Goal: Task Accomplishment & Management: Manage account settings

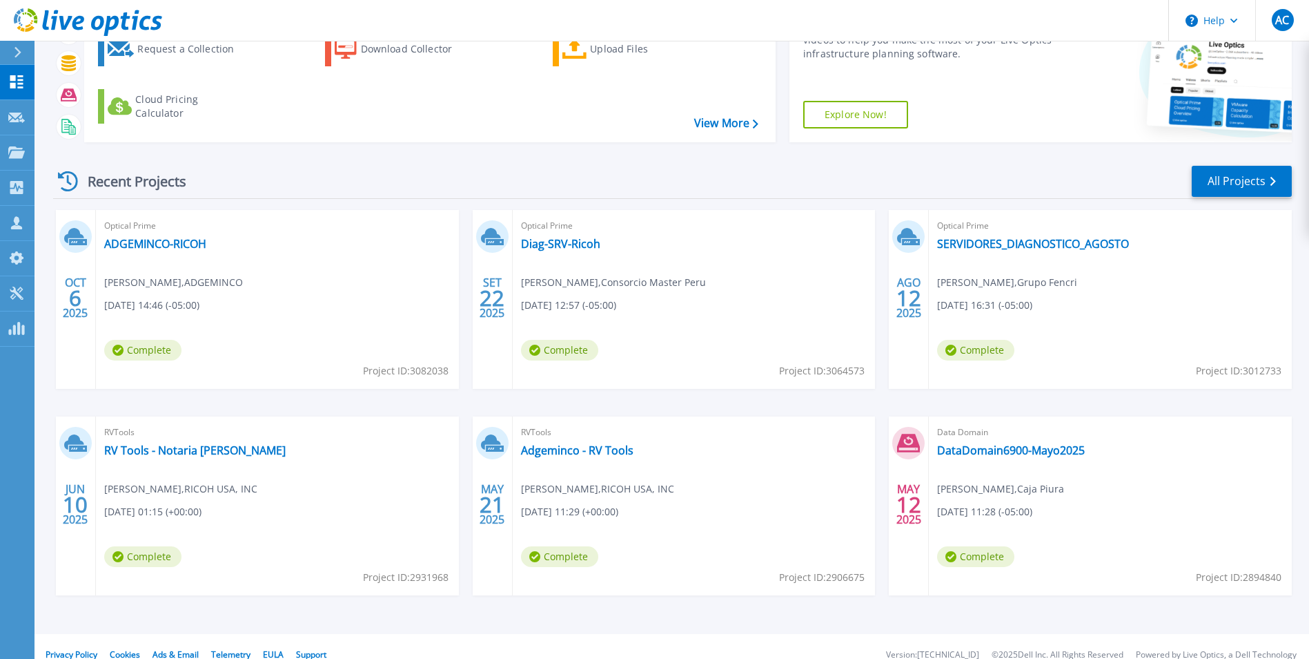
scroll to position [106, 0]
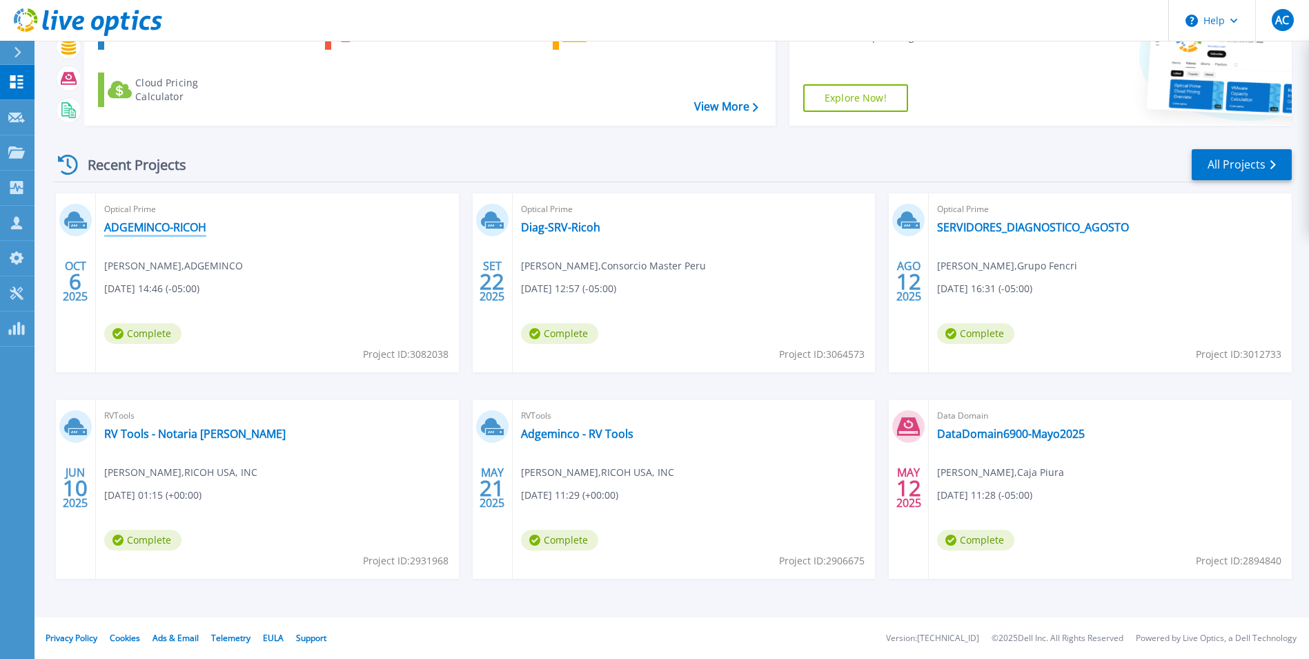
click at [184, 231] on link "ADGEMINCO-RICOH" at bounding box center [155, 227] width 102 height 14
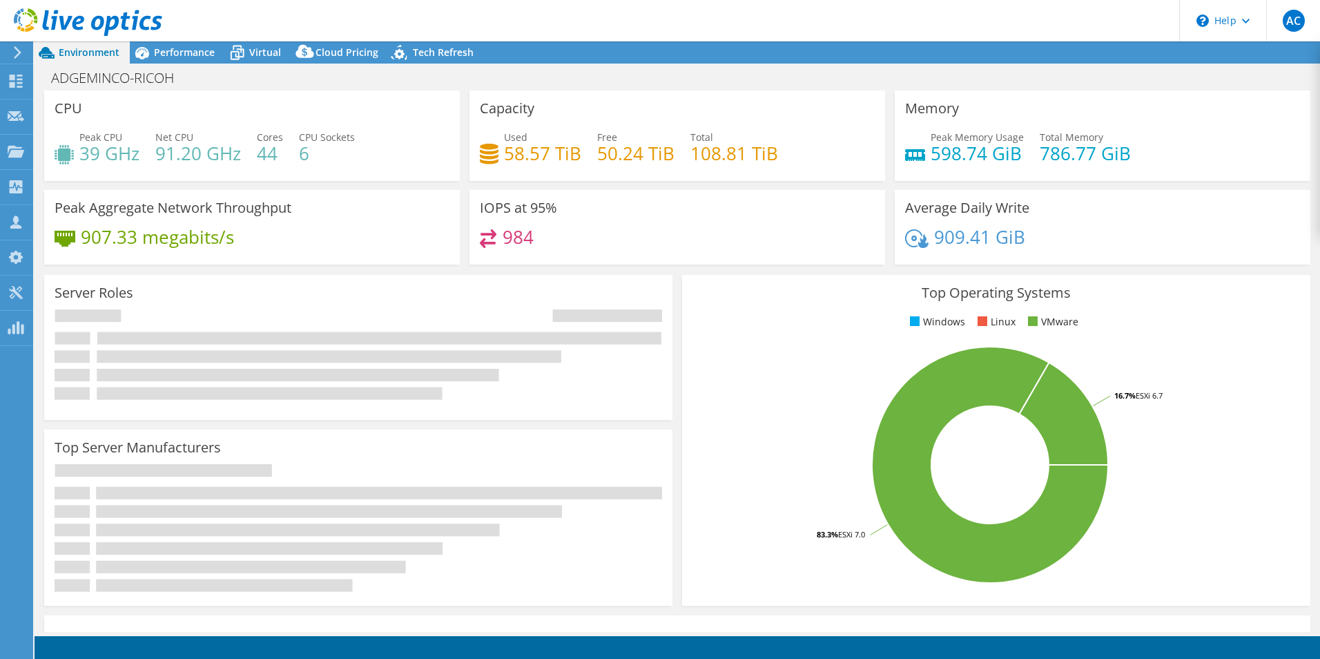
select select "USD"
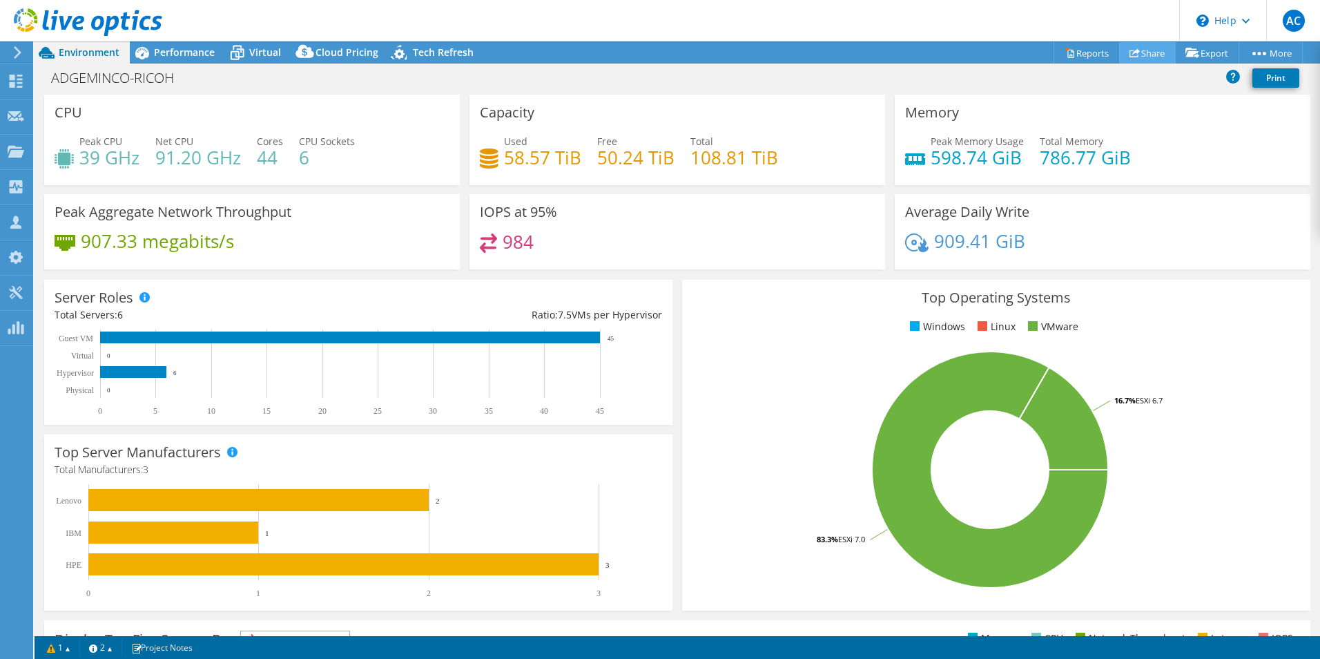
click at [1147, 55] on link "Share" at bounding box center [1147, 52] width 57 height 21
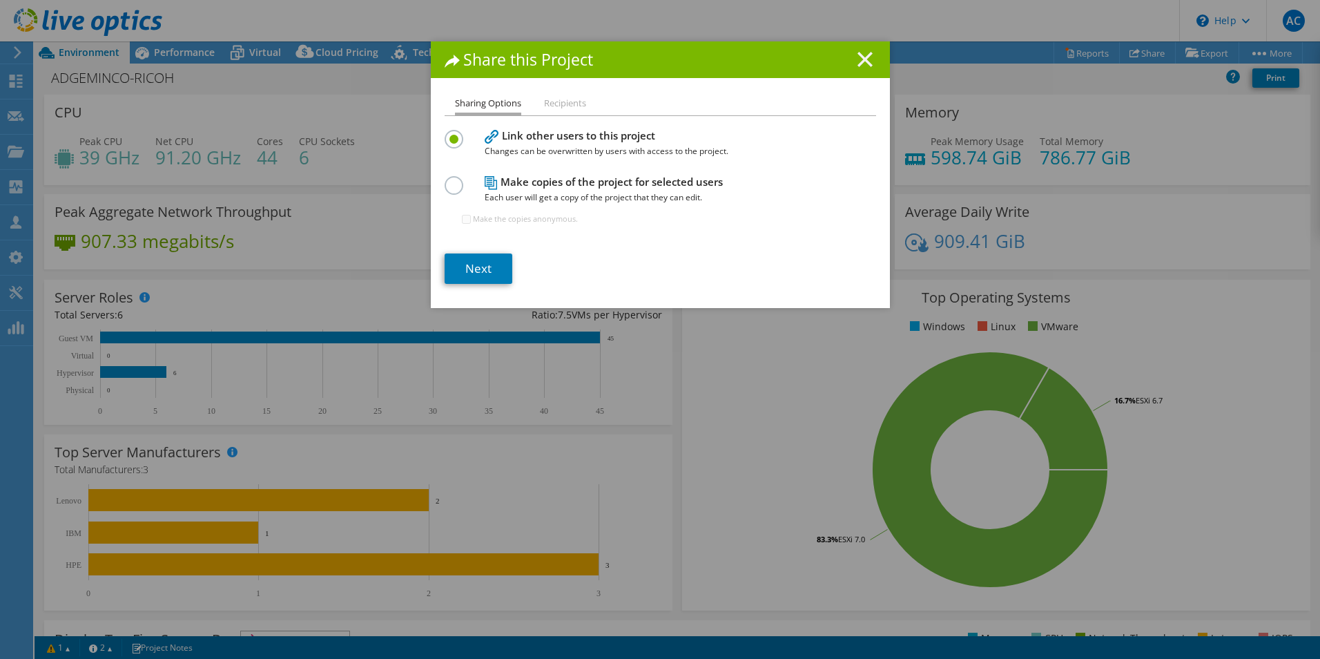
click at [861, 52] on icon at bounding box center [864, 59] width 15 height 15
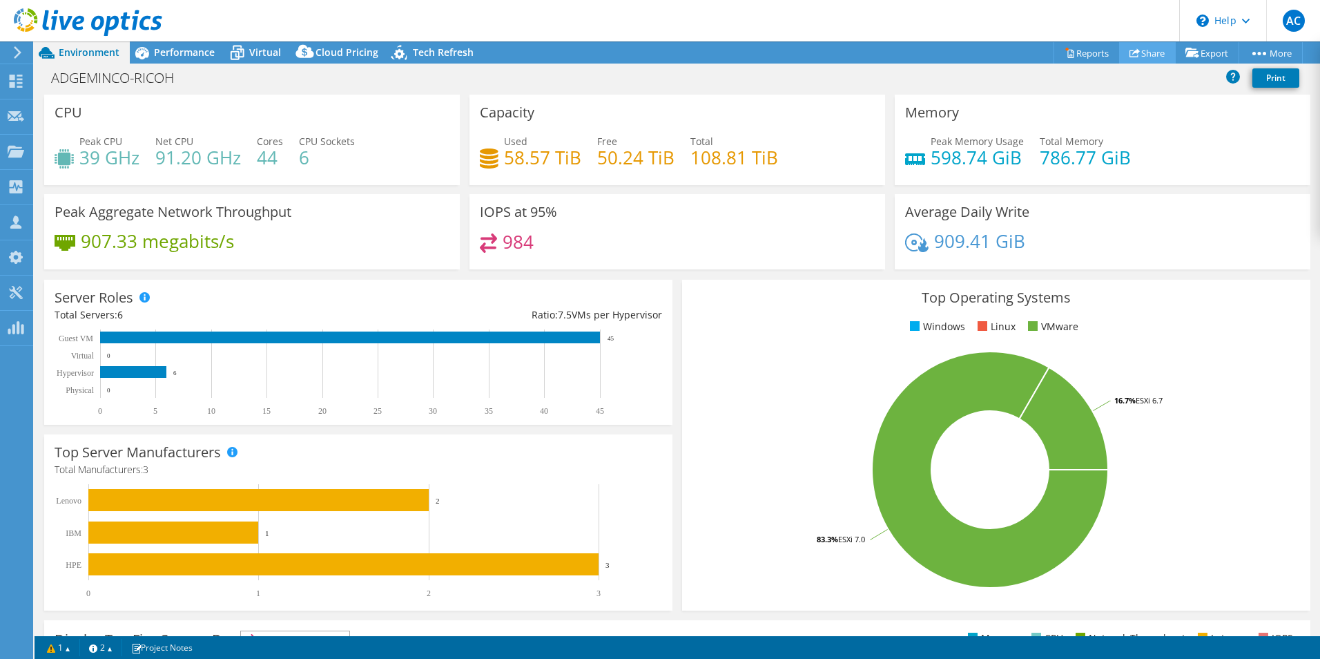
click at [1141, 55] on link "Share" at bounding box center [1147, 52] width 57 height 21
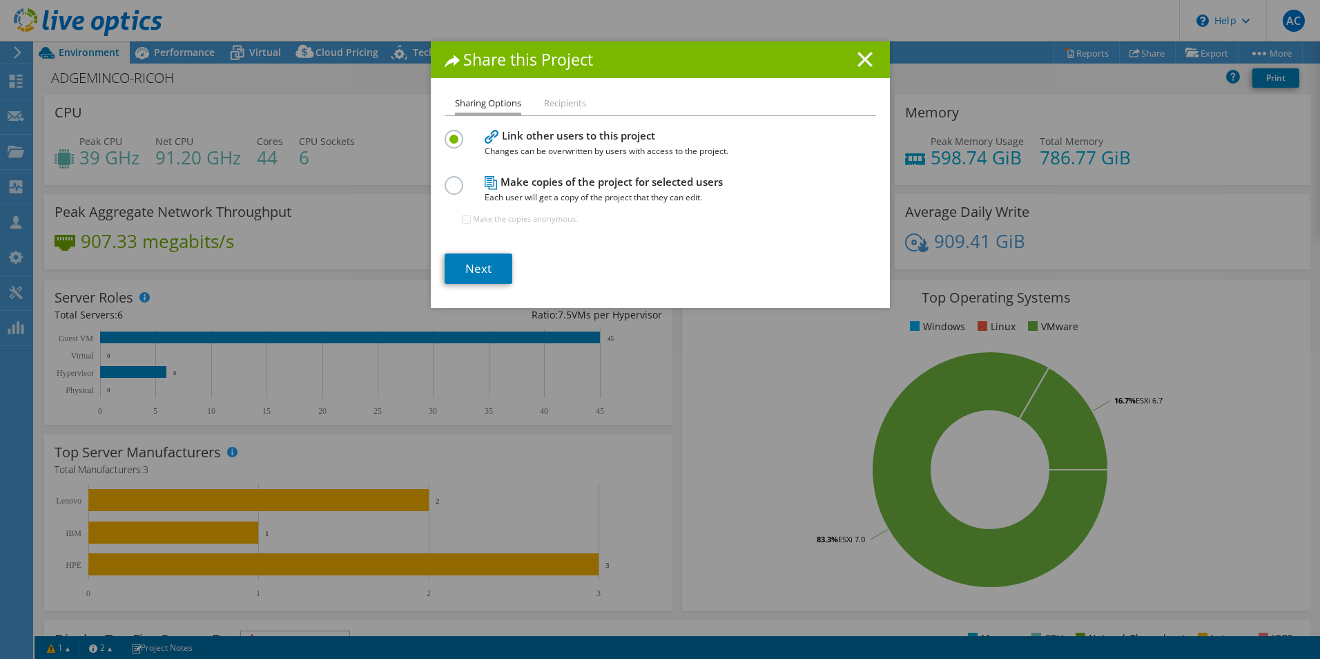
click at [858, 61] on line at bounding box center [865, 59] width 14 height 14
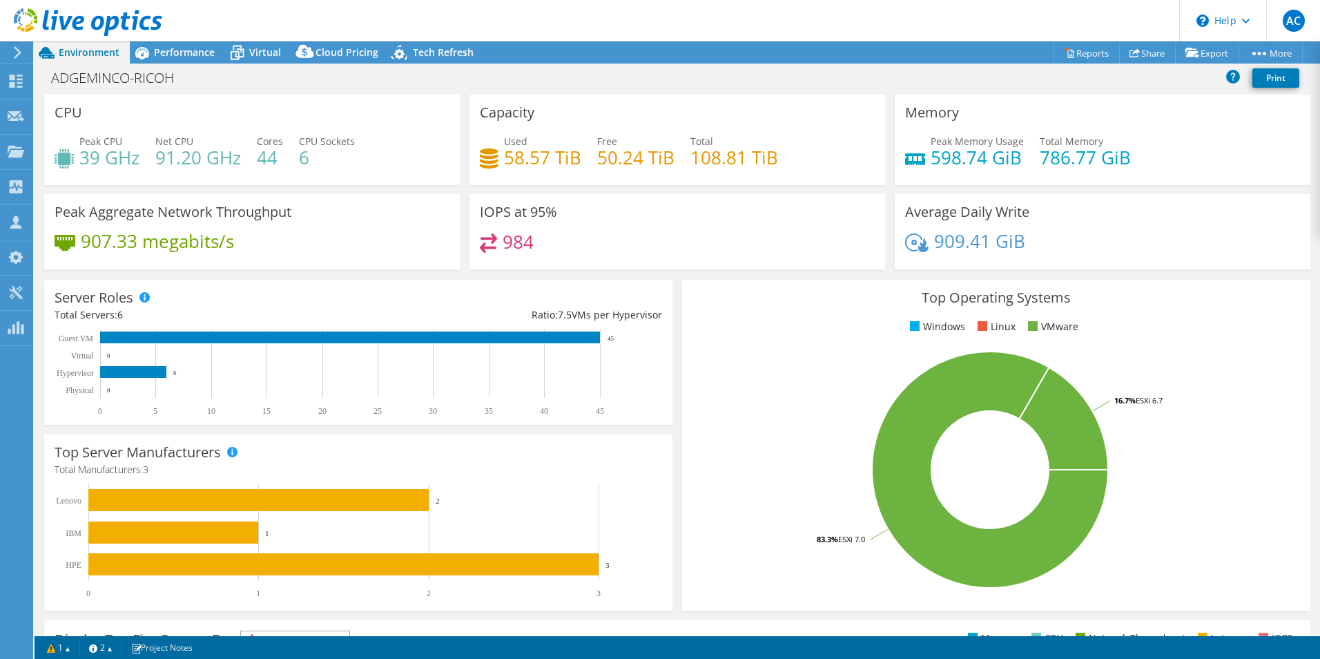
click at [1068, 59] on div "This project has been archived. No changes can be made, and graphs and summary …" at bounding box center [677, 349] width 1285 height 617
click at [1076, 52] on link "Reports" at bounding box center [1086, 52] width 66 height 21
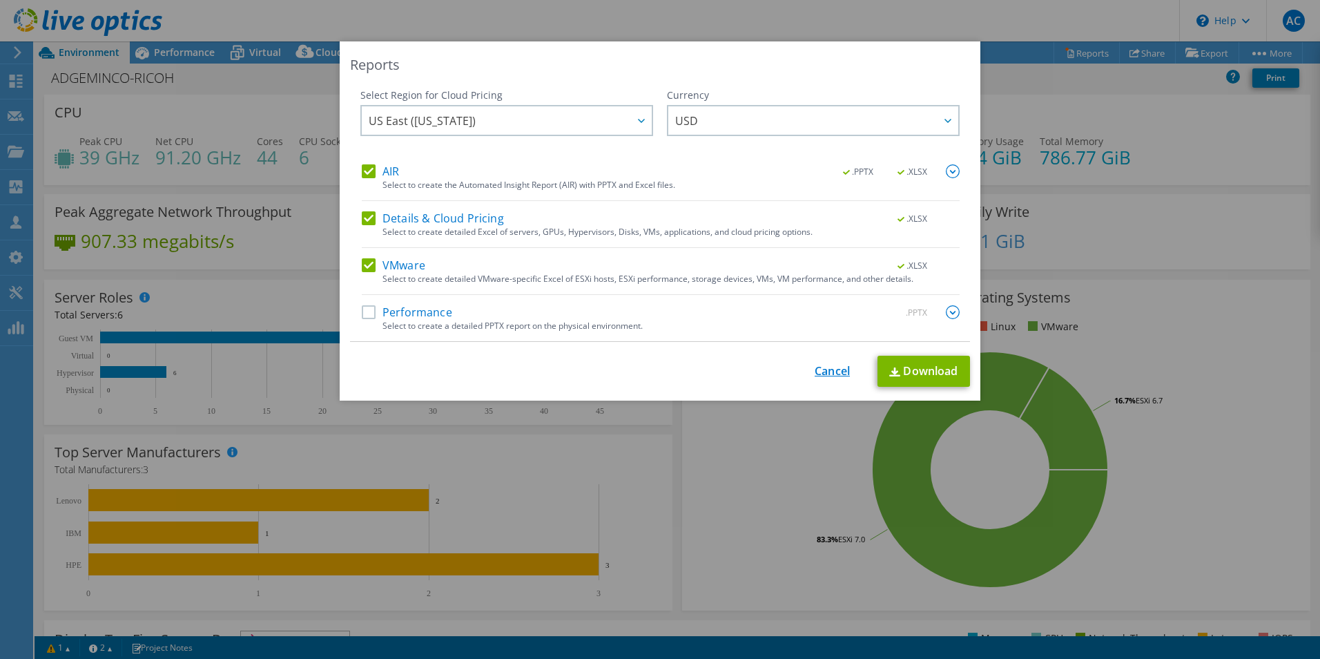
click at [821, 378] on link "Cancel" at bounding box center [832, 370] width 35 height 13
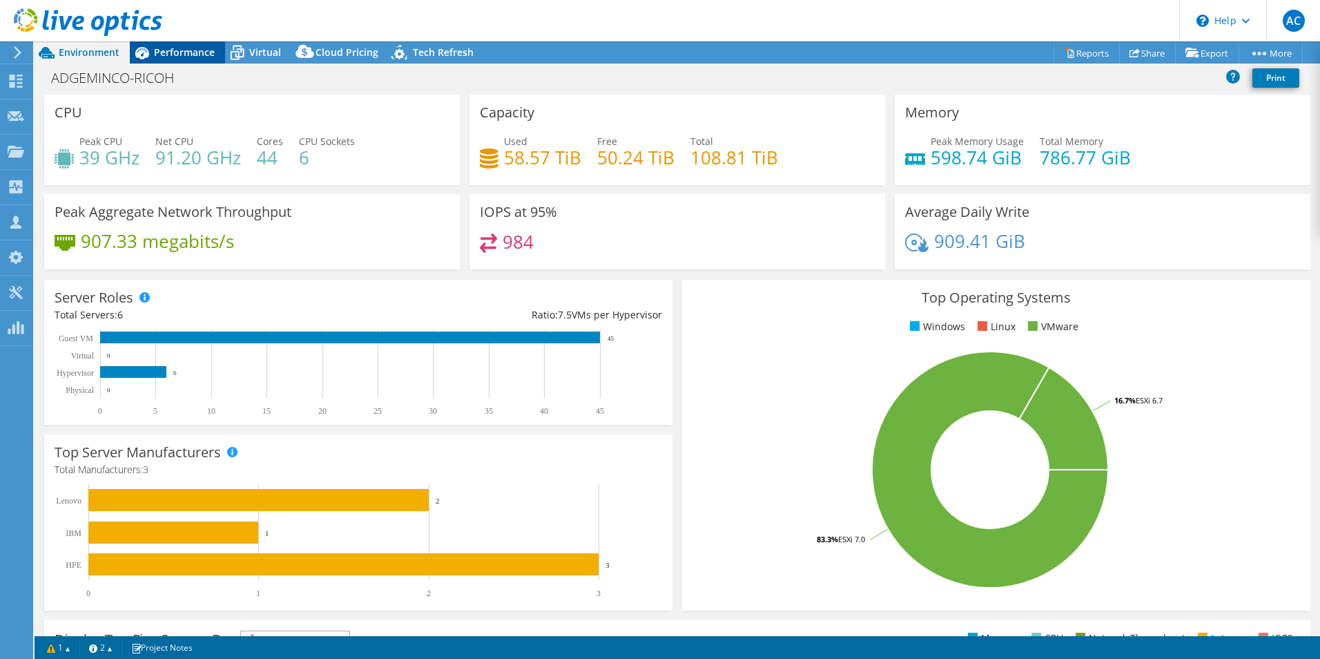
click at [159, 48] on span "Performance" at bounding box center [184, 52] width 61 height 13
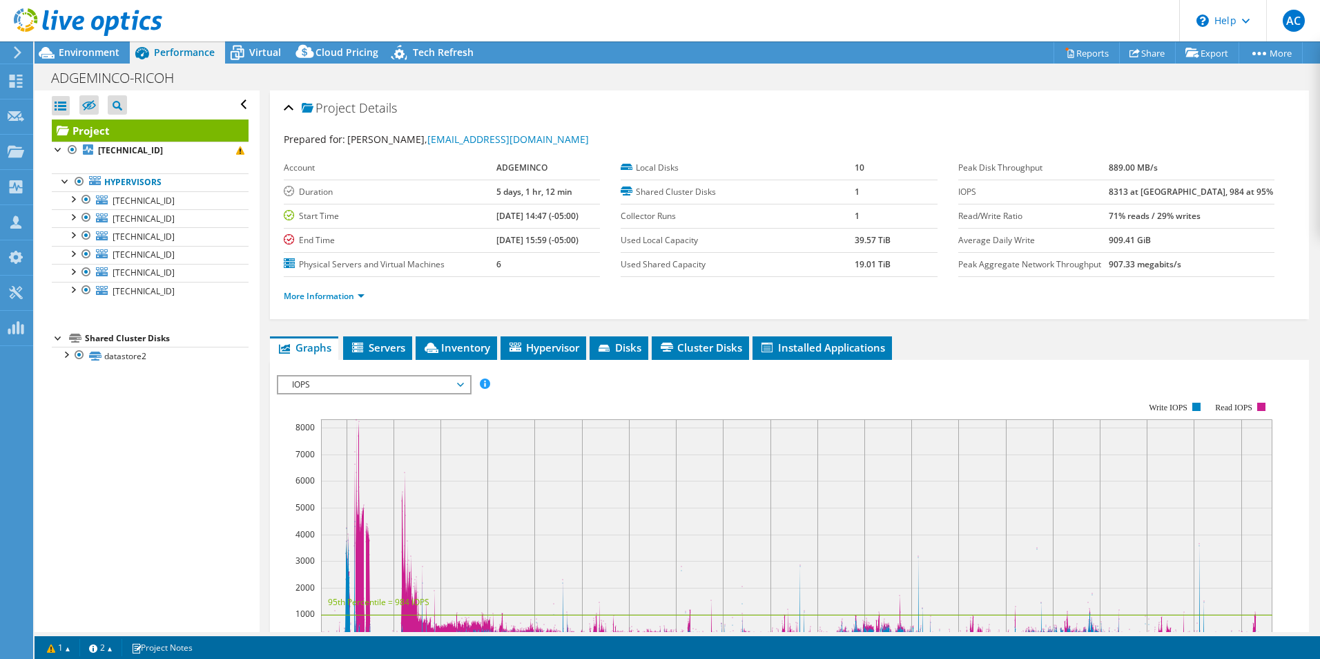
scroll to position [69, 0]
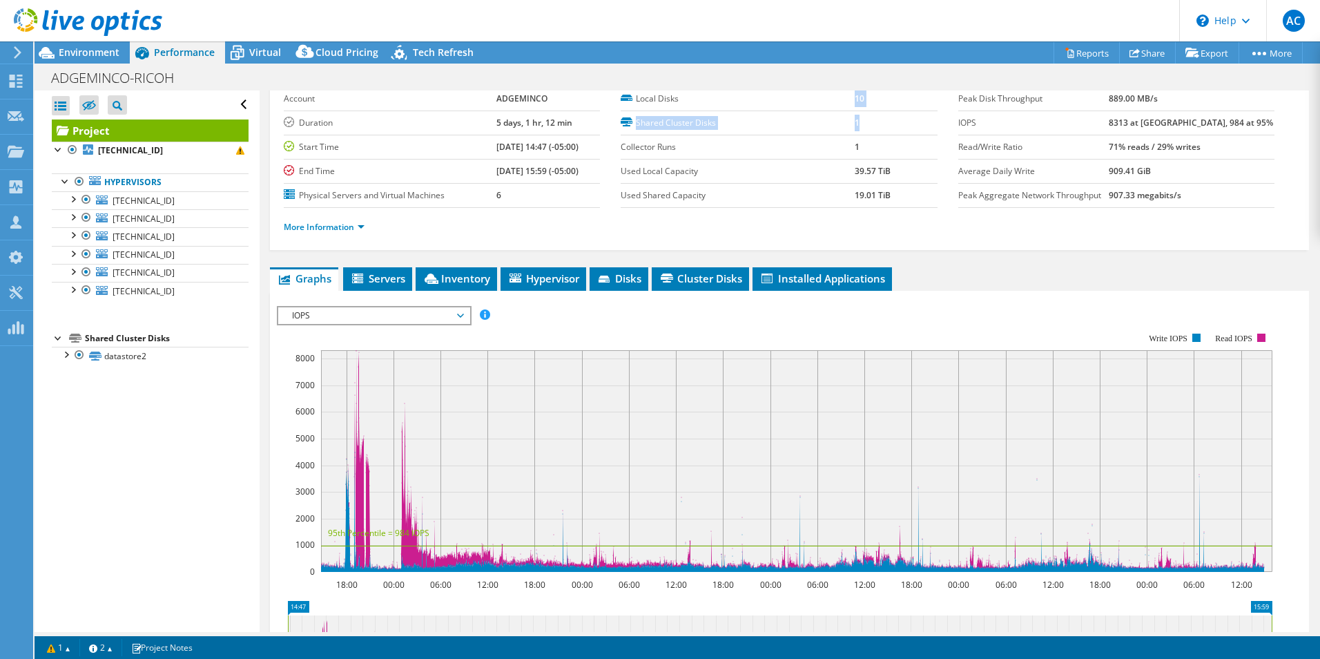
drag, startPoint x: 827, startPoint y: 105, endPoint x: 868, endPoint y: 125, distance: 45.4
click at [868, 124] on tbody "Local Disks 10 Shared Cluster Disks 1 Collector Runs 1 Used Local Capacity 39.5…" at bounding box center [779, 147] width 316 height 121
click at [627, 221] on ul "More Information" at bounding box center [789, 225] width 1011 height 19
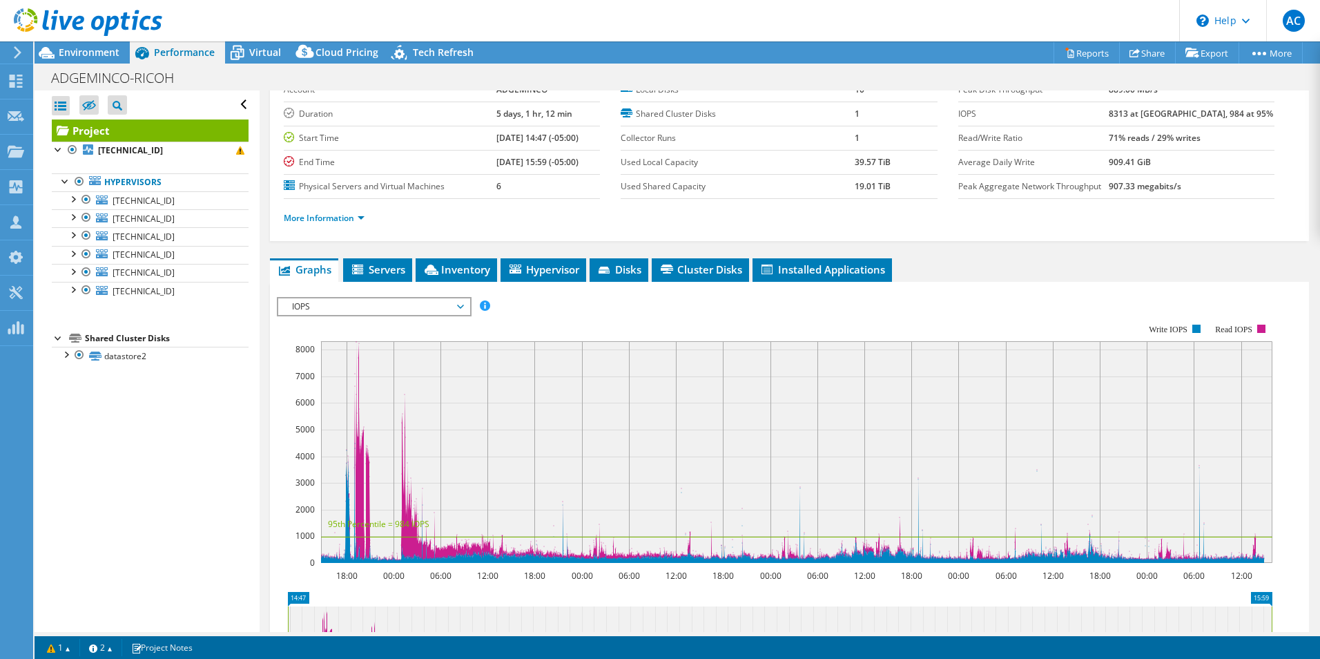
scroll to position [0, 0]
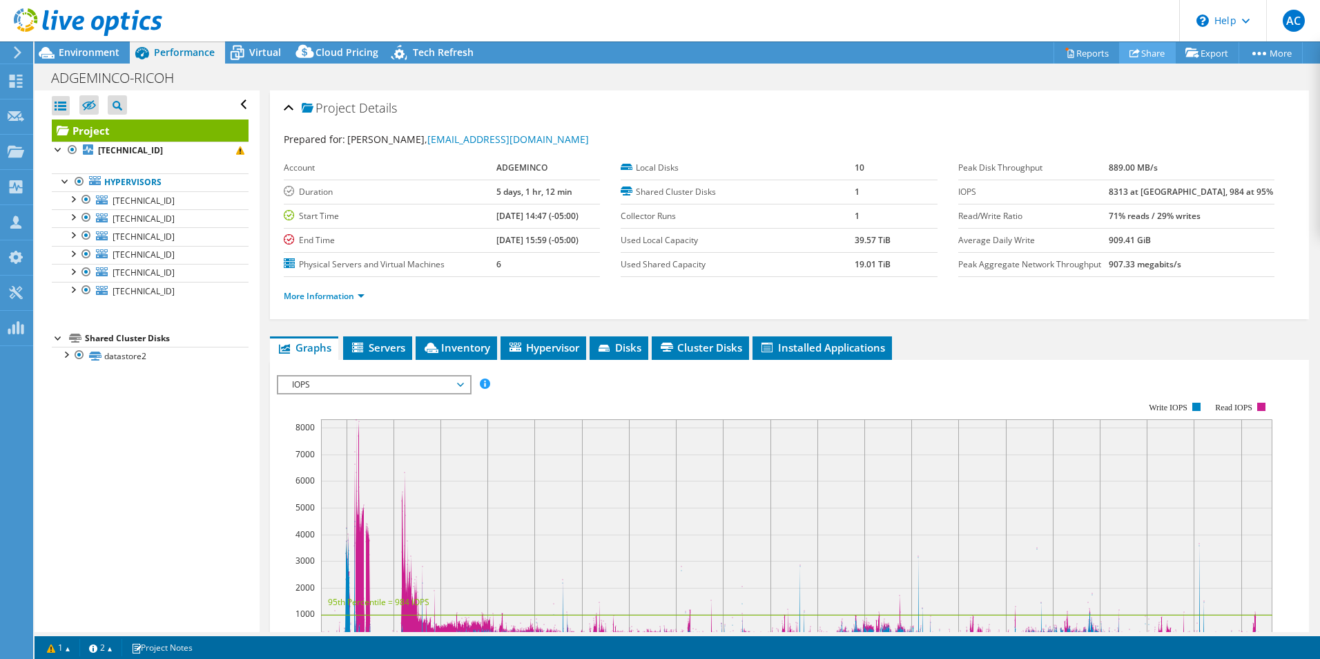
click at [1146, 57] on link "Share" at bounding box center [1147, 52] width 57 height 21
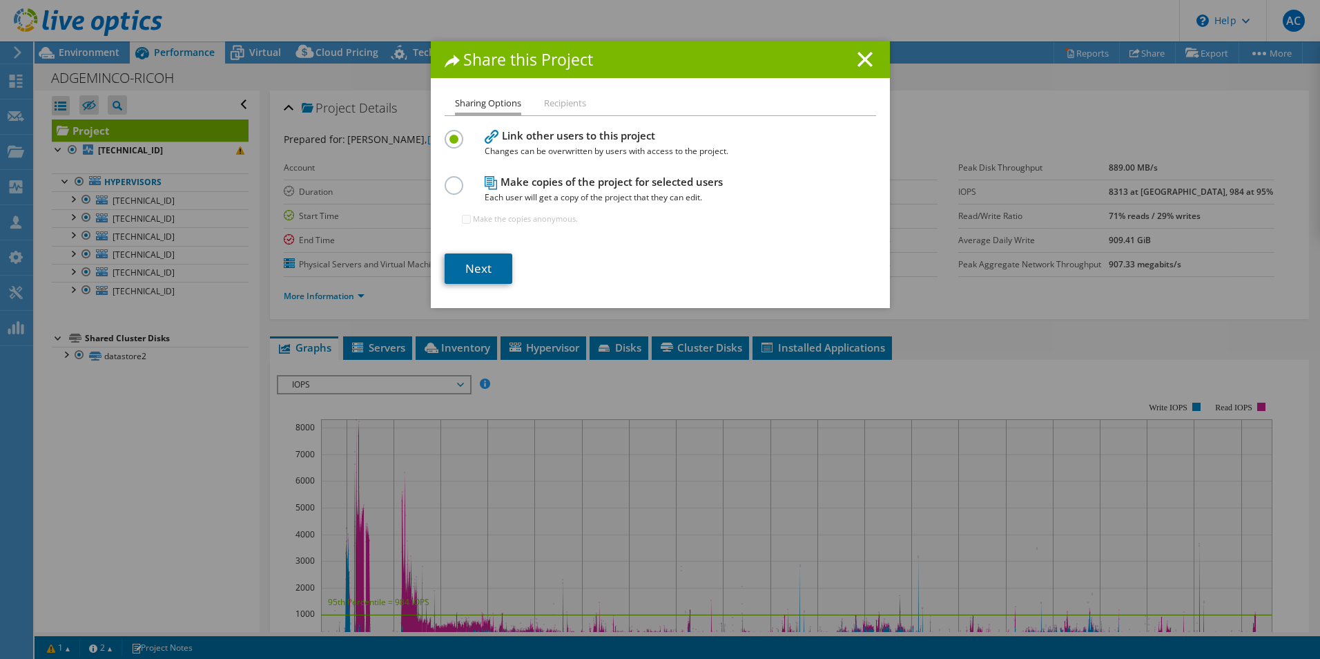
click at [485, 259] on link "Next" at bounding box center [479, 268] width 68 height 30
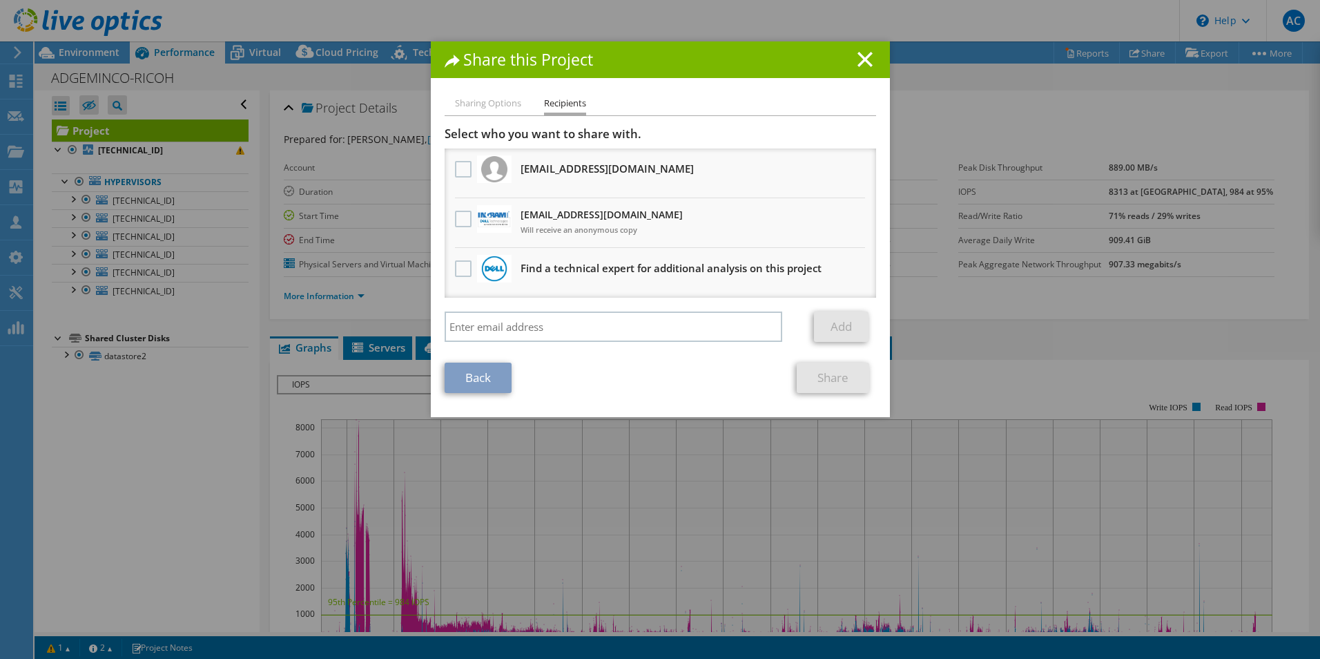
click at [869, 59] on h1 "Share this Project" at bounding box center [660, 60] width 431 height 16
click at [861, 59] on icon at bounding box center [864, 59] width 15 height 15
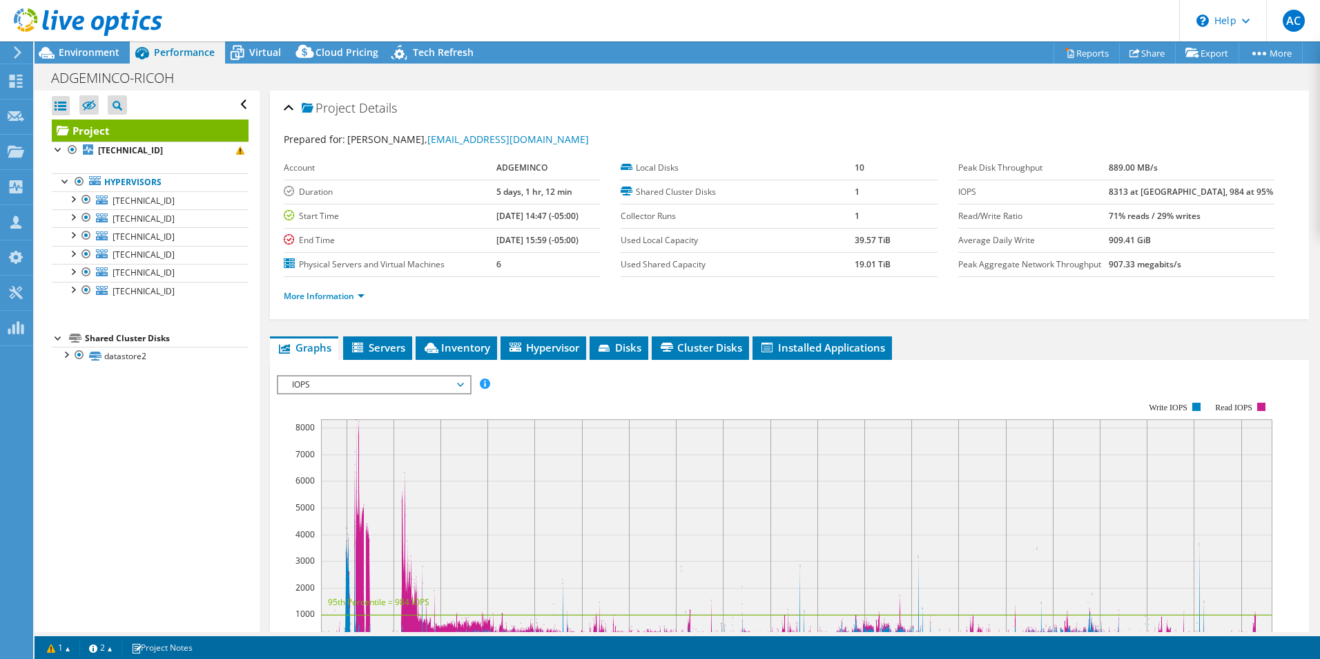
drag, startPoint x: 1021, startPoint y: 101, endPoint x: 1126, endPoint y: 64, distance: 111.3
click at [1033, 94] on div "Project Details" at bounding box center [789, 109] width 1011 height 30
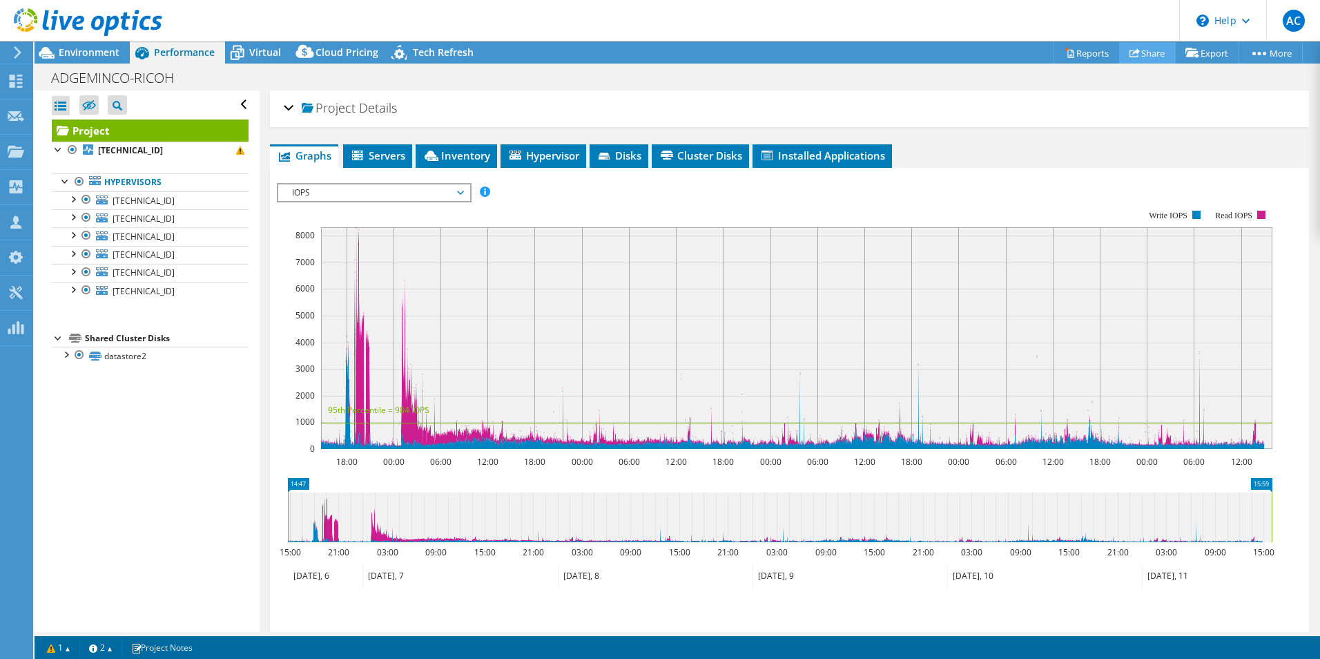
click at [1163, 59] on link "Share" at bounding box center [1147, 52] width 57 height 21
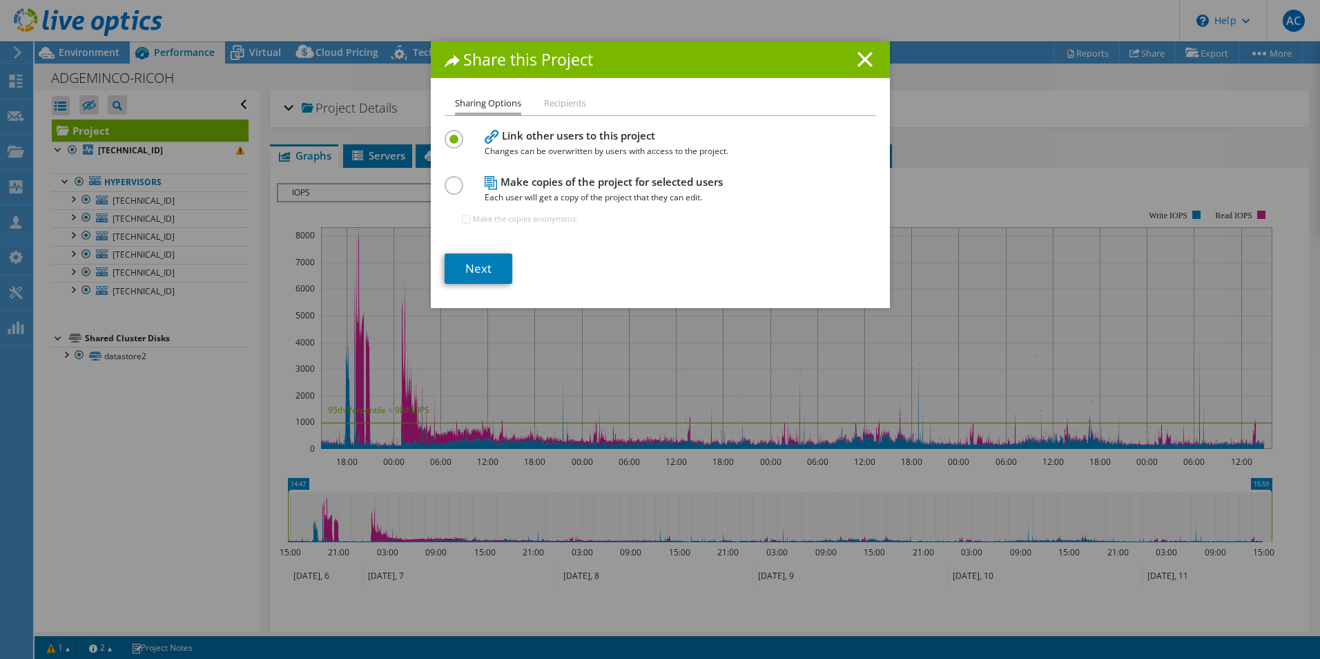
click at [869, 50] on div "Share this Project" at bounding box center [660, 59] width 459 height 37
click at [868, 56] on h1 "Share this Project" at bounding box center [660, 60] width 431 height 16
click at [859, 64] on icon at bounding box center [864, 59] width 15 height 15
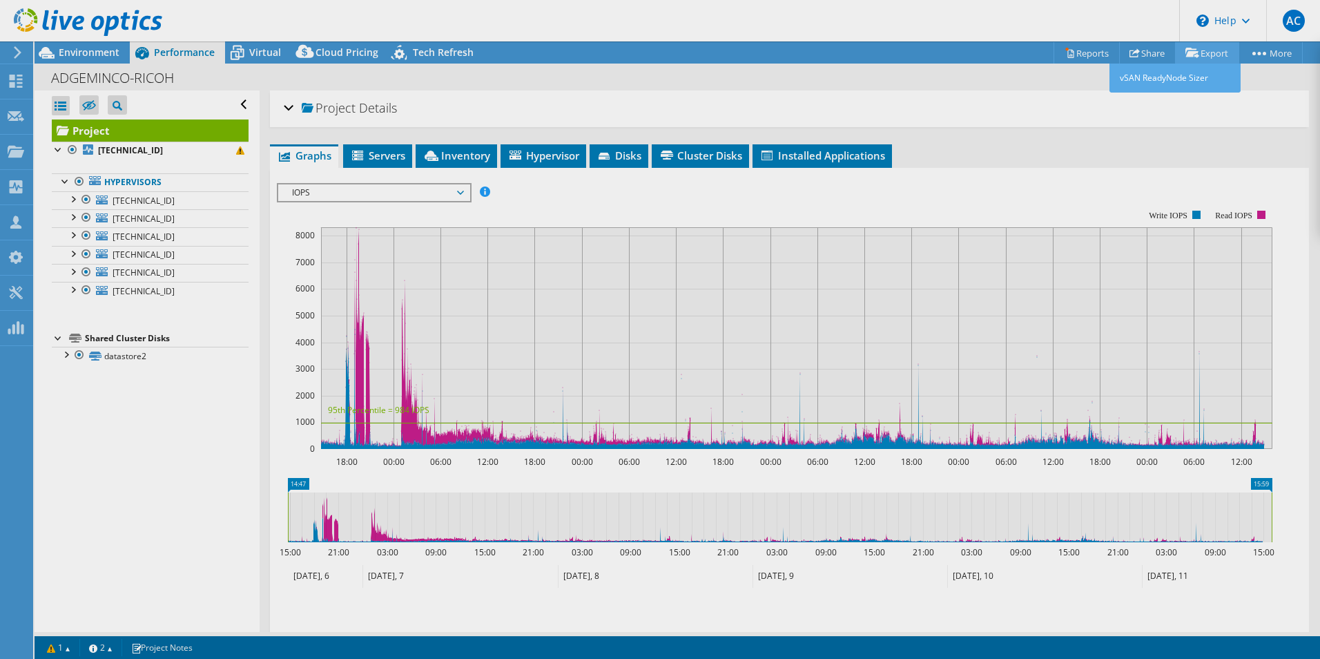
click at [1200, 61] on link "Export" at bounding box center [1207, 52] width 64 height 21
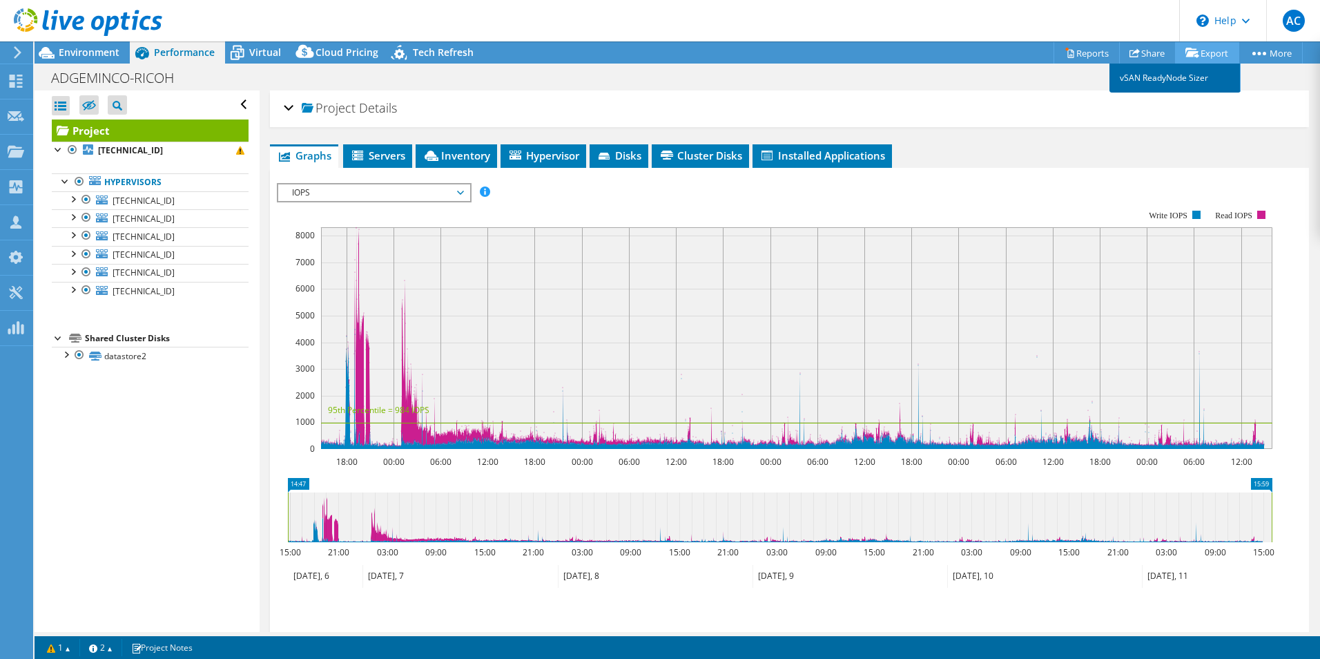
click at [1177, 74] on link "vSAN ReadyNode Sizer" at bounding box center [1174, 78] width 131 height 29
click at [1194, 61] on link "Export" at bounding box center [1207, 52] width 64 height 21
click at [1078, 56] on link "Reports" at bounding box center [1086, 52] width 66 height 21
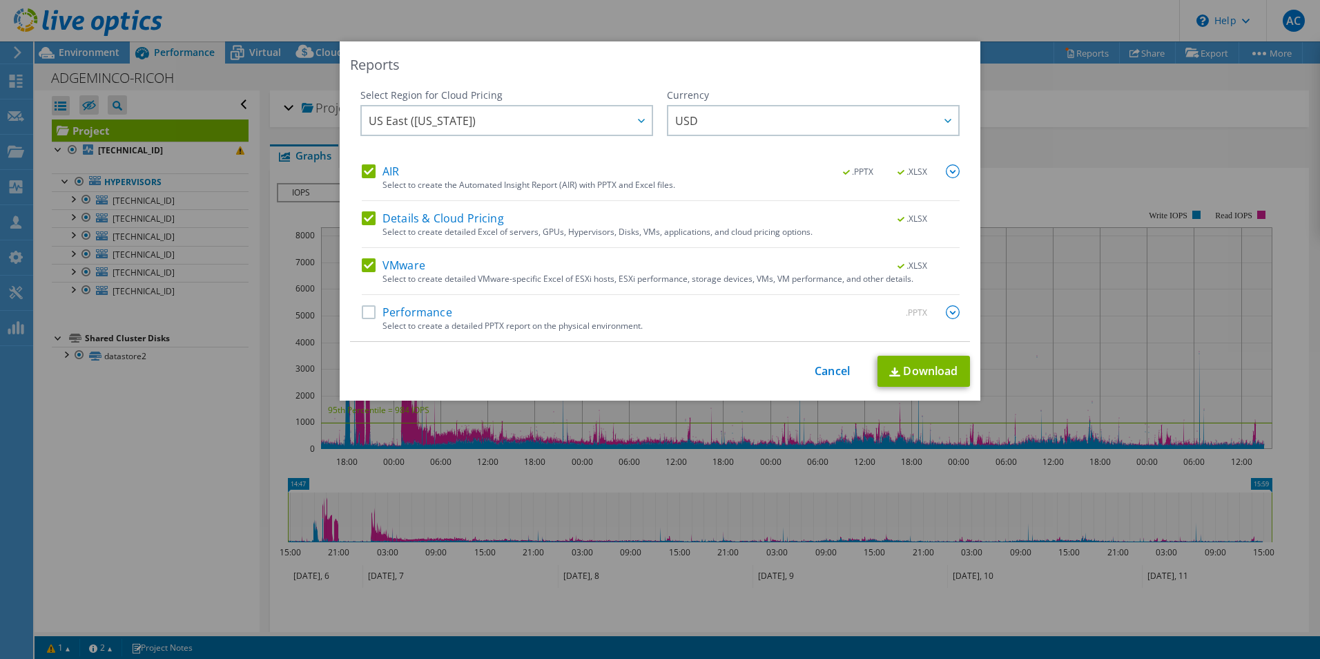
click at [393, 315] on label "Performance" at bounding box center [407, 312] width 90 height 14
click at [0, 0] on input "Performance" at bounding box center [0, 0] width 0 height 0
click at [943, 371] on link "Download" at bounding box center [923, 370] width 92 height 31
click at [1129, 136] on div "Reports Select Region for Cloud Pricing Asia Pacific (Hong Kong) Asia Pacific (…" at bounding box center [660, 329] width 1320 height 576
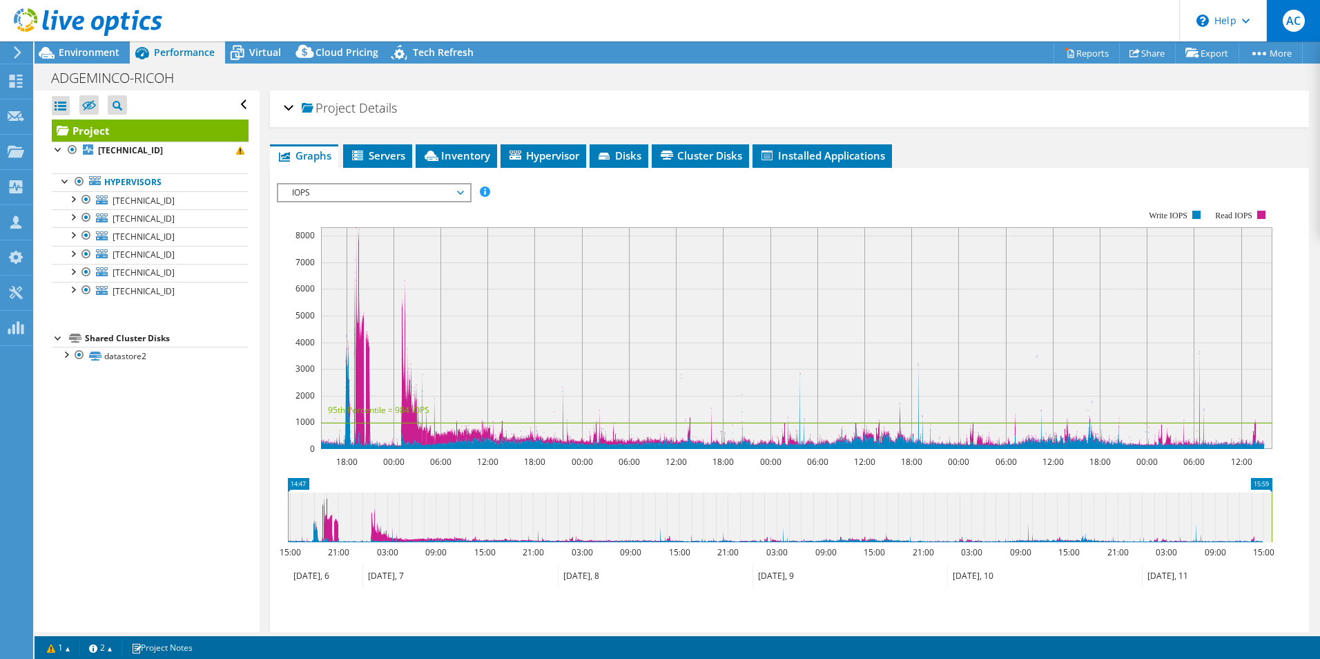
click at [1300, 21] on span "AC" at bounding box center [1293, 21] width 22 height 22
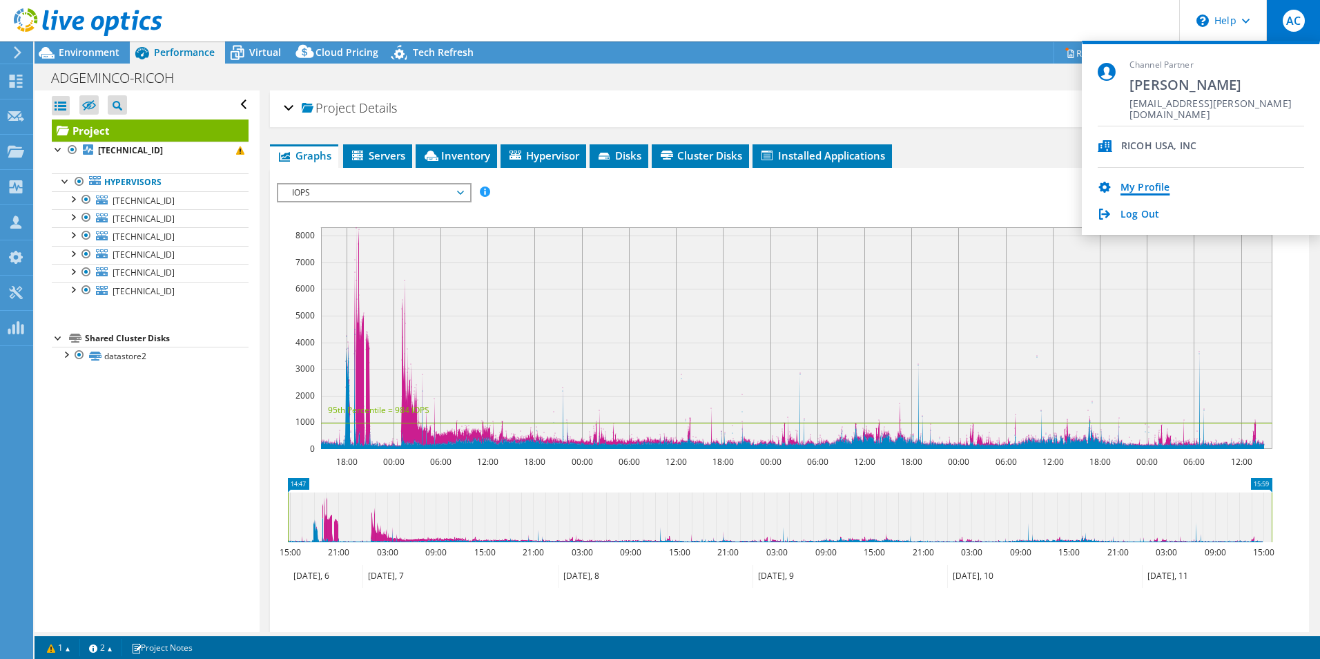
click at [1144, 187] on link "My Profile" at bounding box center [1144, 188] width 49 height 13
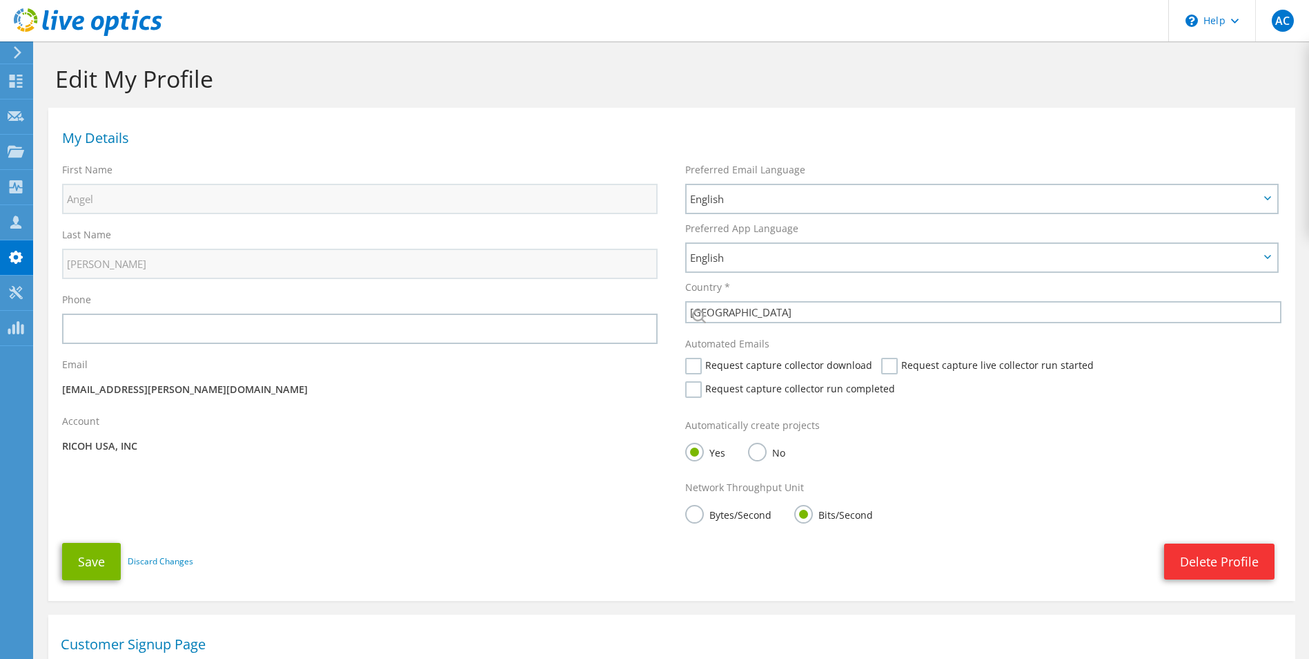
select select "168"
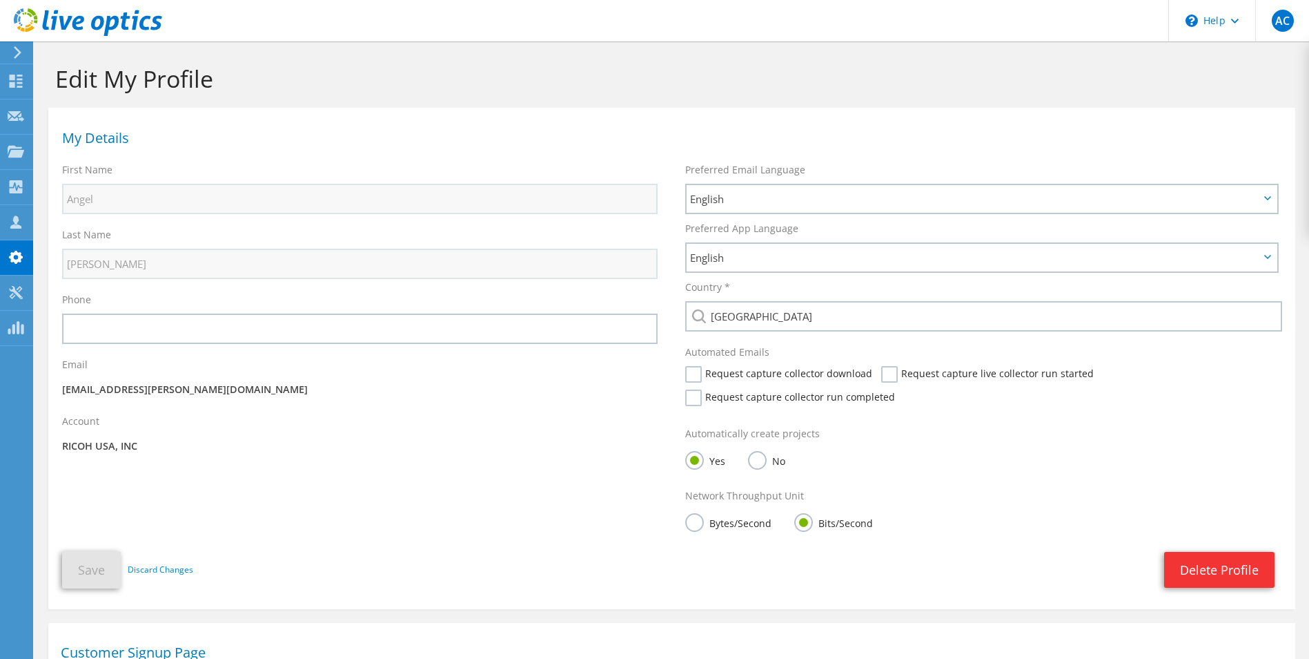
click at [67, 383] on p "[EMAIL_ADDRESS][PERSON_NAME][DOMAIN_NAME]" at bounding box center [360, 389] width 596 height 15
drag, startPoint x: 67, startPoint y: 383, endPoint x: 99, endPoint y: 388, distance: 32.8
click at [99, 388] on p "[EMAIL_ADDRESS][PERSON_NAME][DOMAIN_NAME]" at bounding box center [360, 389] width 596 height 15
click at [79, 392] on p "[EMAIL_ADDRESS][PERSON_NAME][DOMAIN_NAME]" at bounding box center [360, 389] width 596 height 15
click at [67, 83] on div "Dashboard" at bounding box center [64, 81] width 65 height 35
